Goal: Task Accomplishment & Management: Complete application form

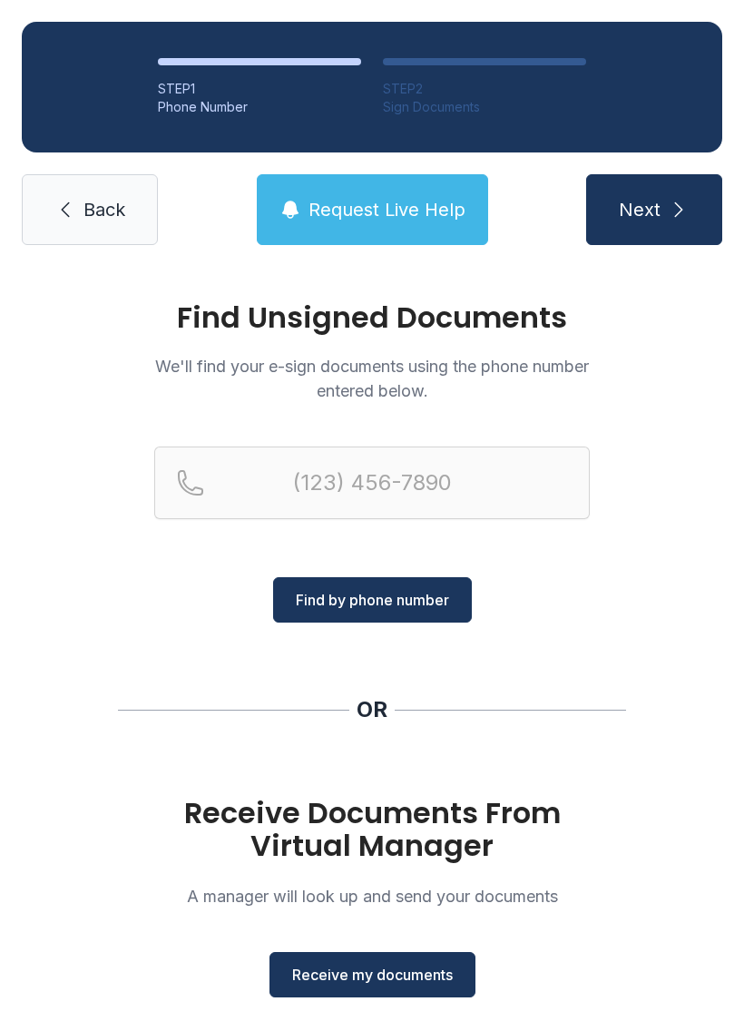
click at [391, 971] on span "Receive my documents" at bounding box center [372, 975] width 161 height 22
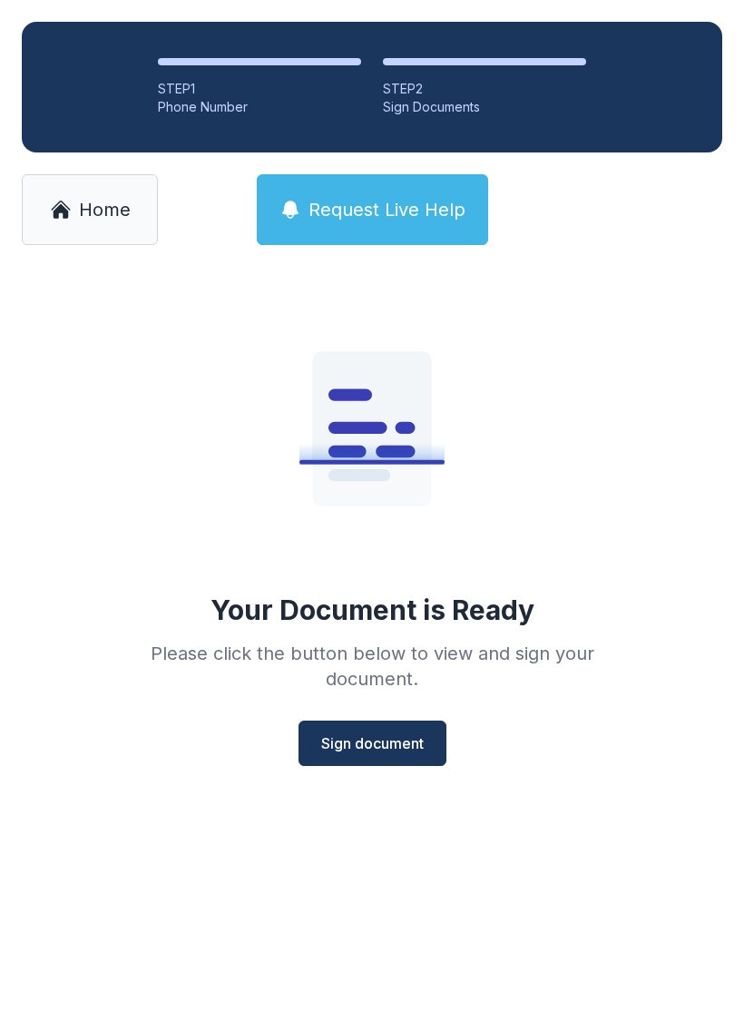
click at [396, 754] on button "Sign document" at bounding box center [373, 742] width 148 height 45
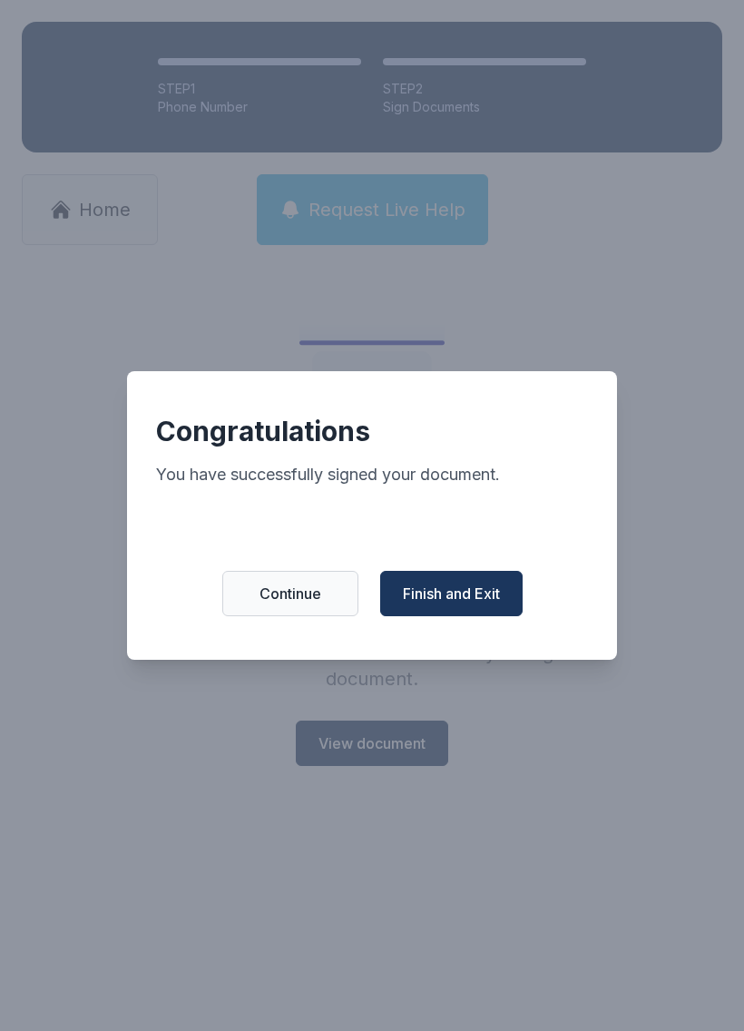
click at [467, 604] on span "Finish and Exit" at bounding box center [451, 593] width 97 height 22
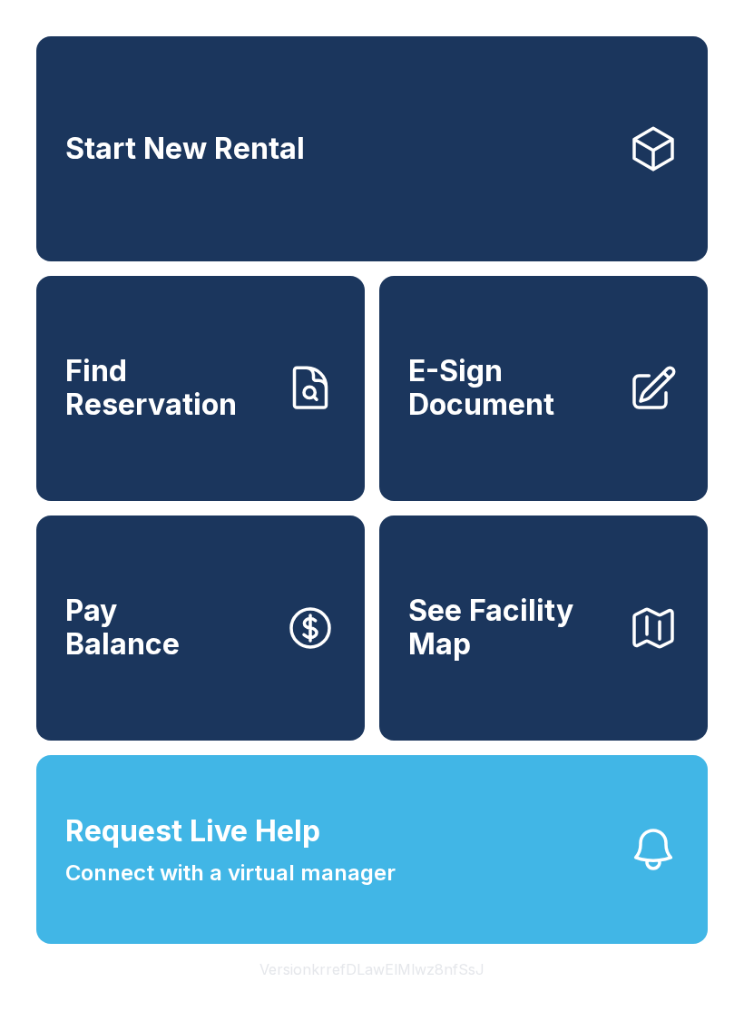
click at [523, 406] on span "E-Sign Document" at bounding box center [510, 388] width 205 height 66
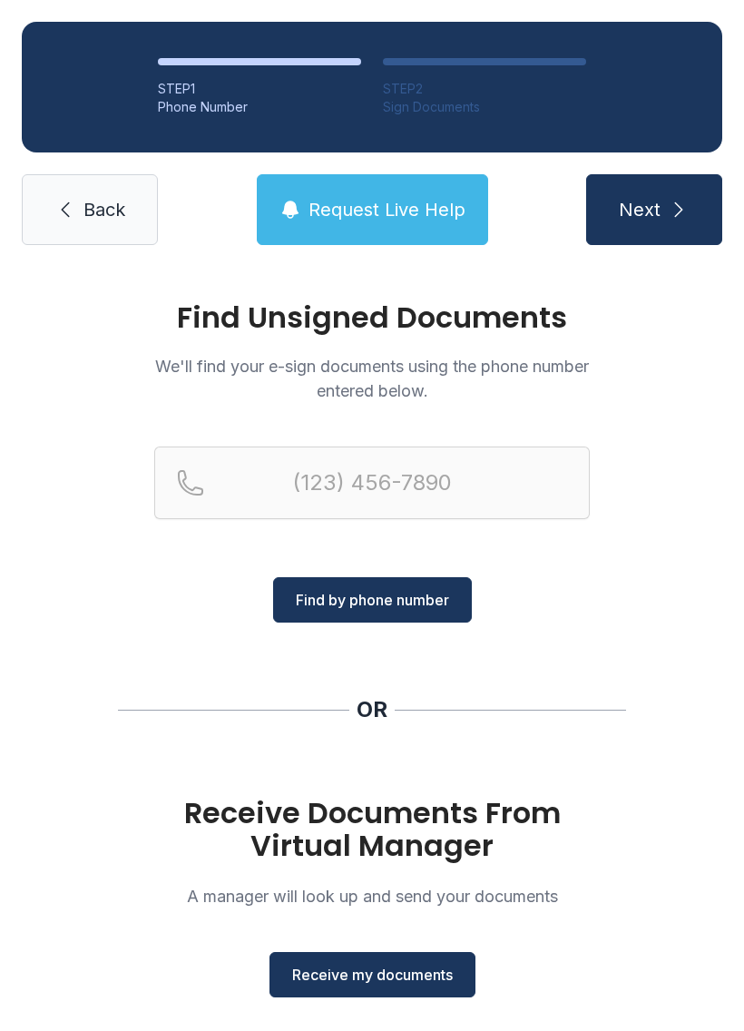
click at [396, 986] on button "Receive my documents" at bounding box center [372, 974] width 206 height 45
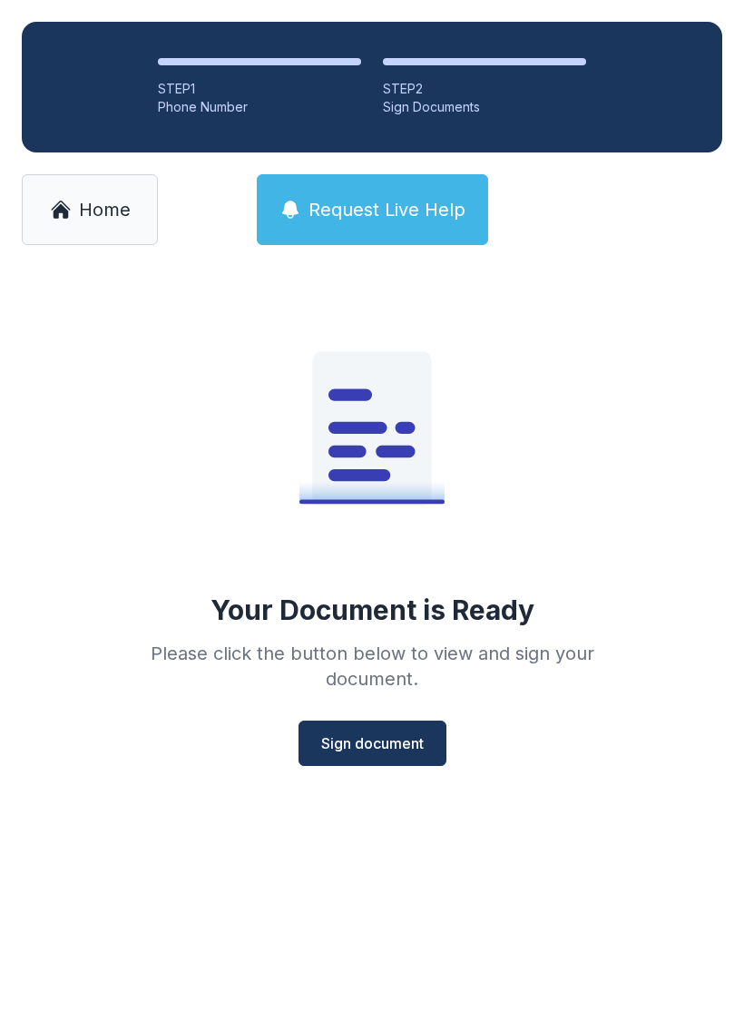
click at [413, 740] on span "Sign document" at bounding box center [372, 743] width 103 height 22
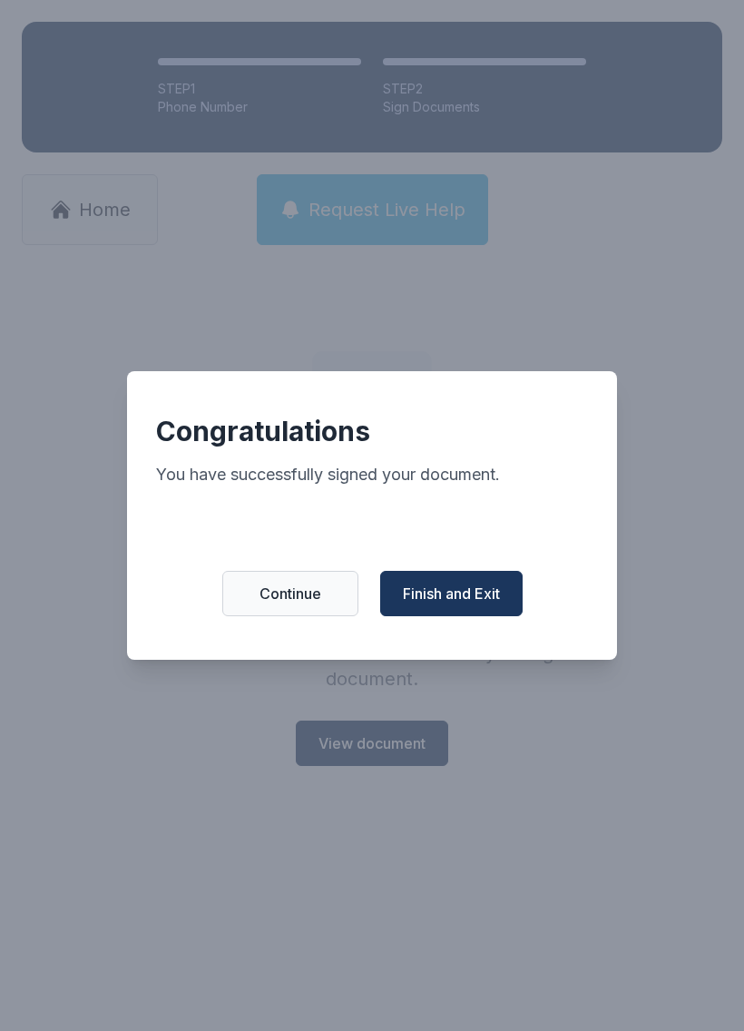
click at [484, 602] on span "Finish and Exit" at bounding box center [451, 593] width 97 height 22
